Goal: Check status: Check status

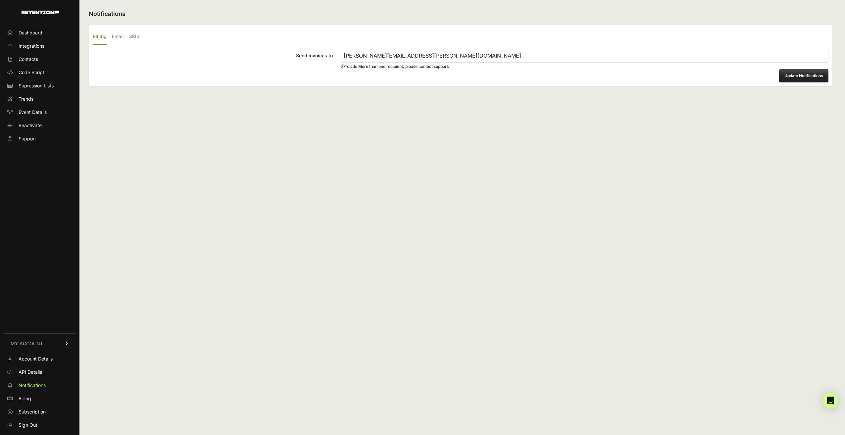
click at [30, 38] on ul "Dashboard Integrations Contacts Code Script Supression Lists Trends Event Detai…" at bounding box center [40, 85] width 72 height 117
click at [30, 34] on span "Dashboard" at bounding box center [31, 32] width 24 height 7
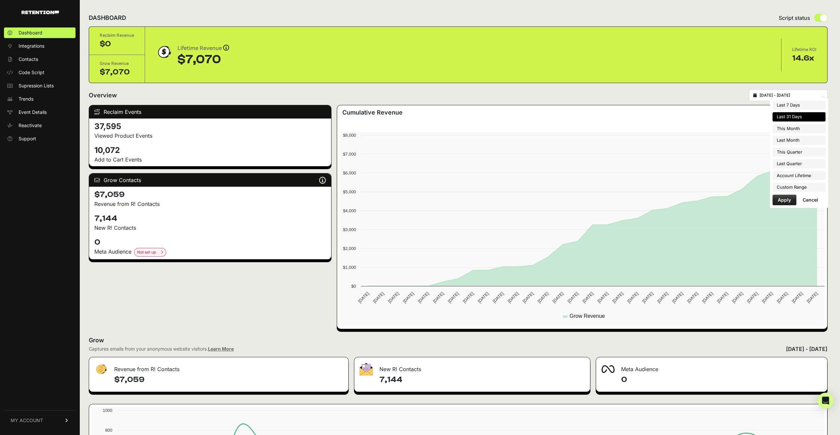
click at [808, 94] on input "[DATE] - [DATE]" at bounding box center [791, 95] width 64 height 5
click at [796, 109] on li "Last 7 Days" at bounding box center [798, 105] width 53 height 9
type input "[DATE] - [DATE]"
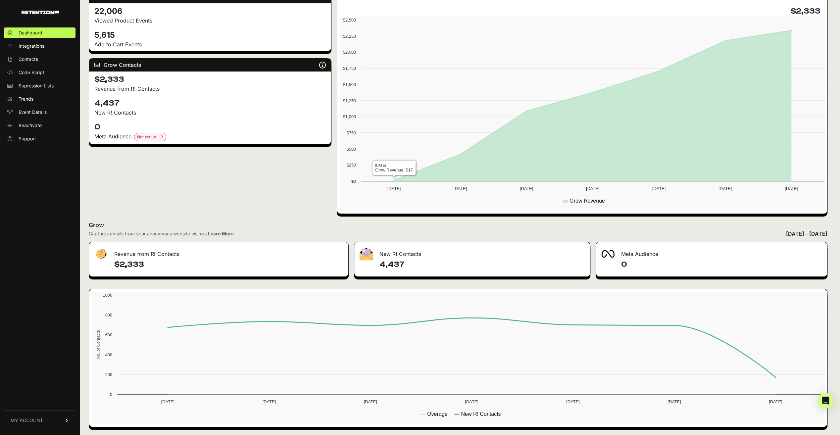
scroll to position [115, 0]
